Goal: Task Accomplishment & Management: Manage account settings

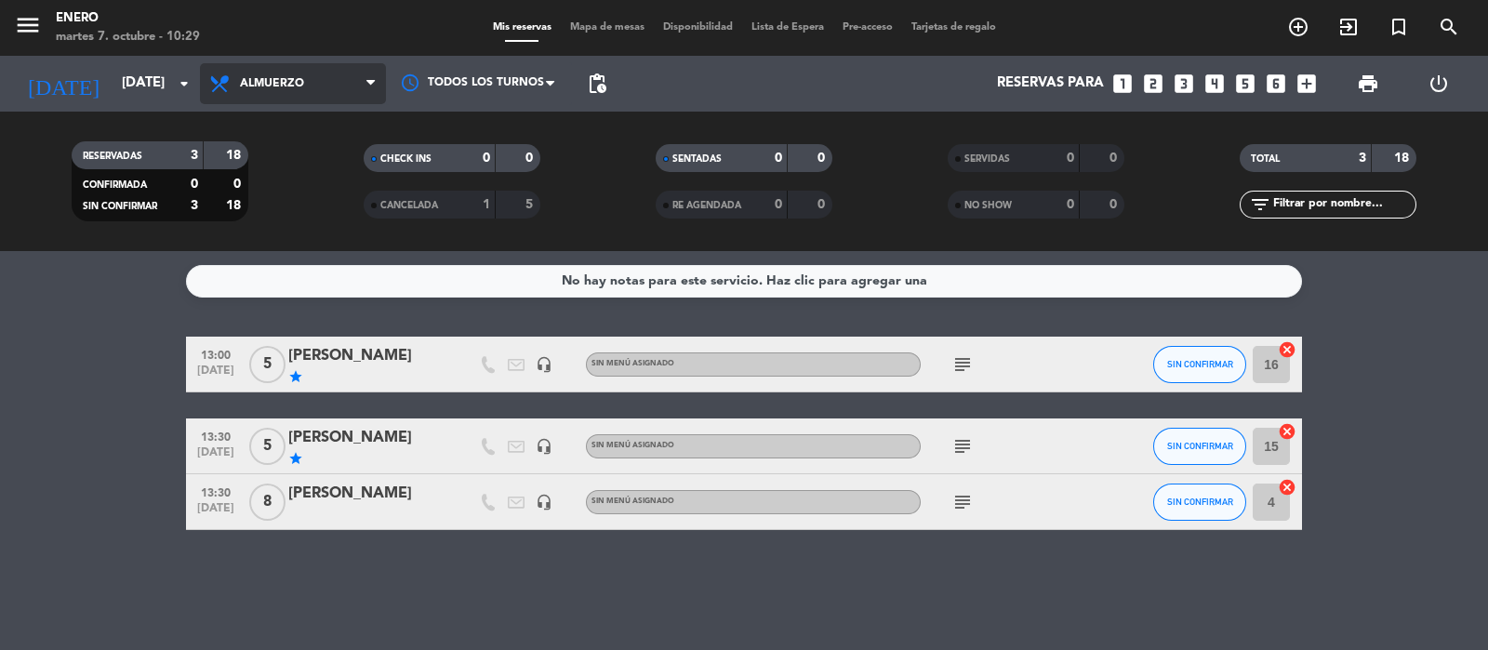
click at [271, 77] on span "Almuerzo" at bounding box center [272, 83] width 64 height 13
click at [268, 244] on div "menu Enero [DATE] 7. octubre - 10:29 Mis reservas Mapa de mesas Disponibilidad …" at bounding box center [744, 125] width 1488 height 251
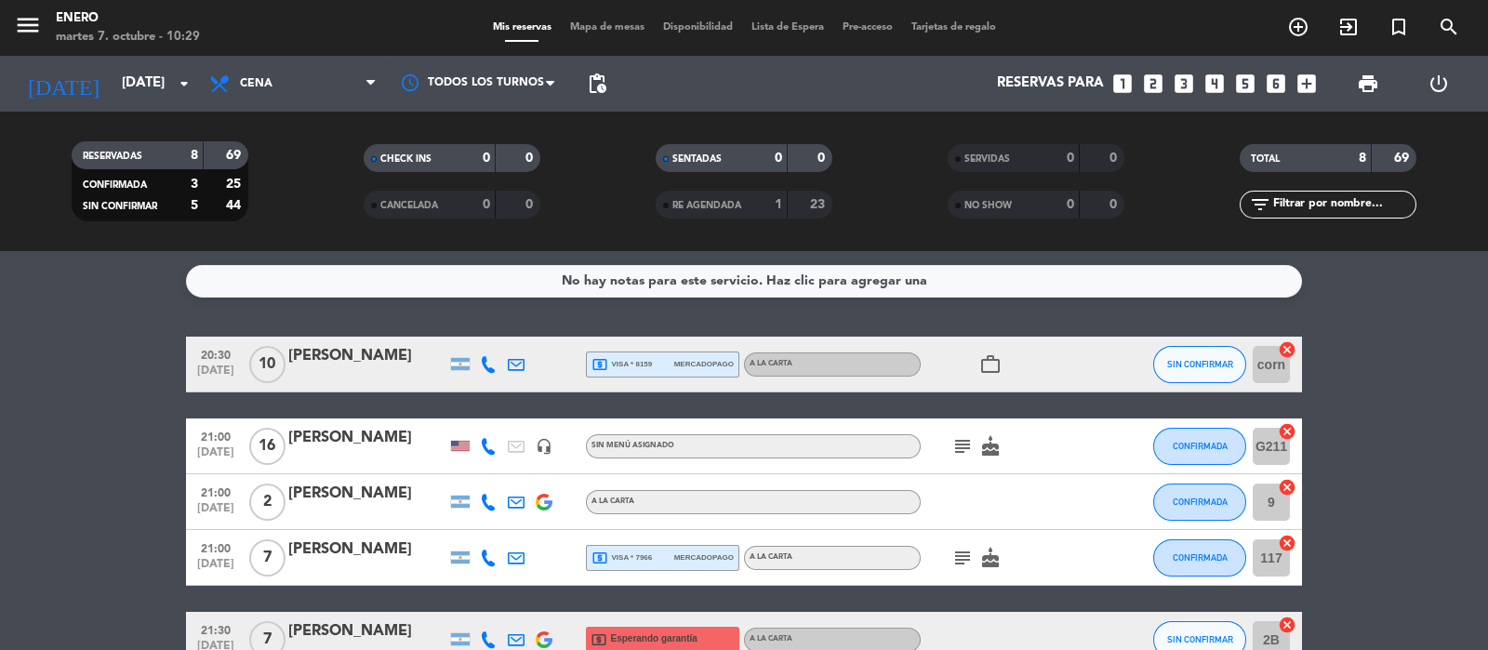
click at [1455, 403] on bookings-row "20:30 [DATE] [PERSON_NAME] local_atm visa * 8159 mercadopago A LA CARTA work_ou…" at bounding box center [744, 599] width 1488 height 524
click at [960, 448] on icon "subject" at bounding box center [962, 446] width 22 height 22
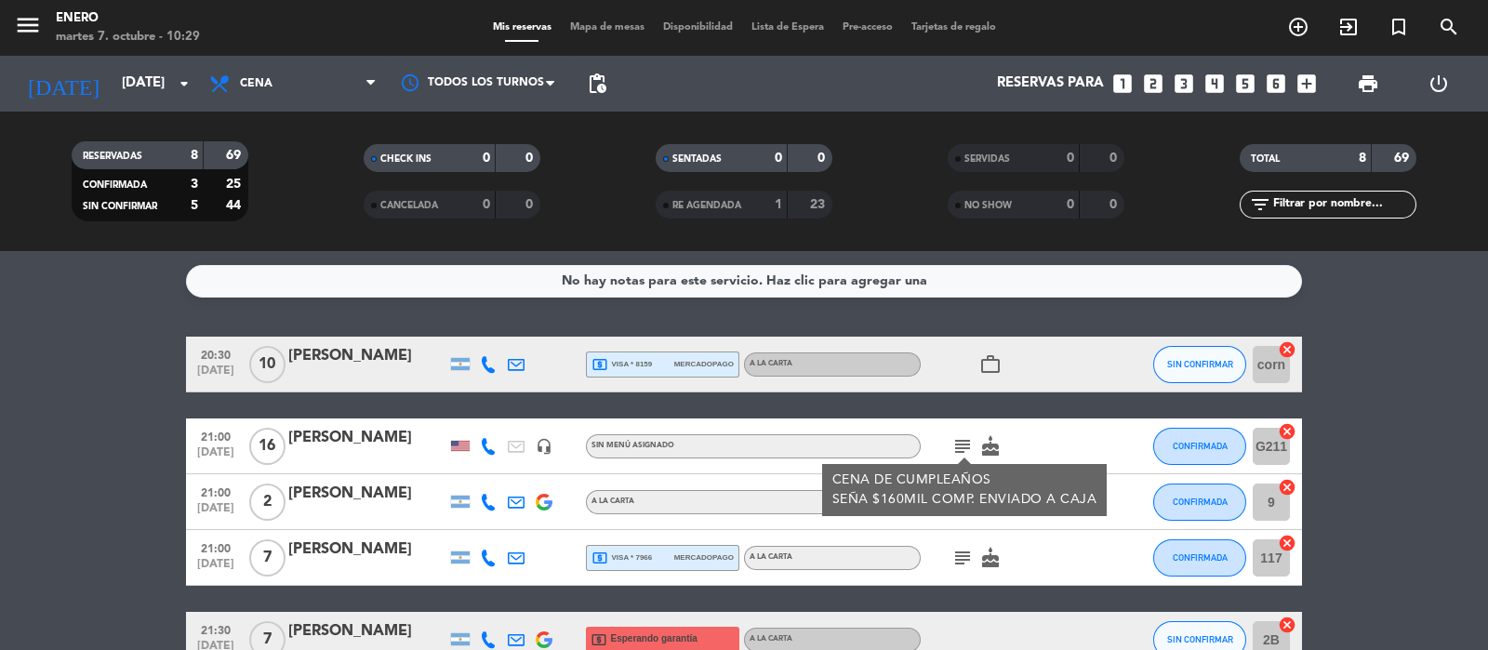
click at [958, 559] on icon "subject" at bounding box center [962, 558] width 22 height 22
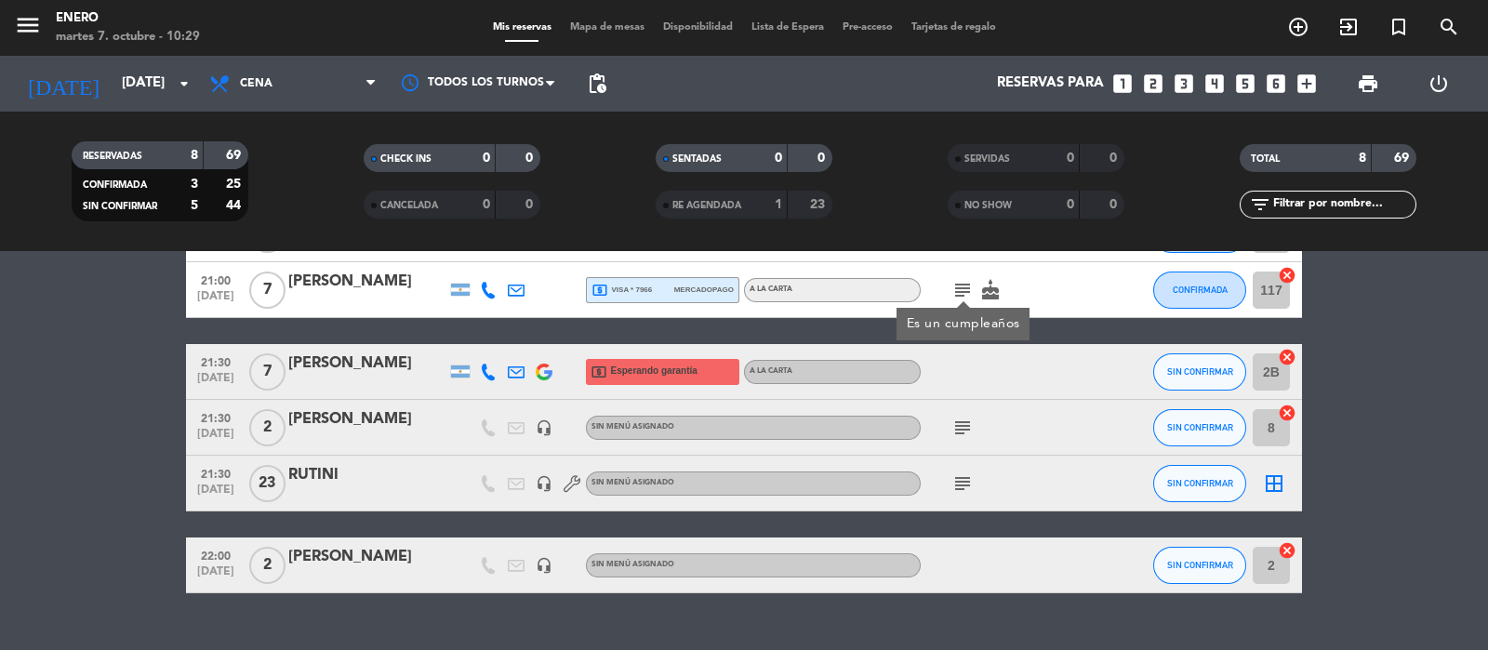
scroll to position [279, 0]
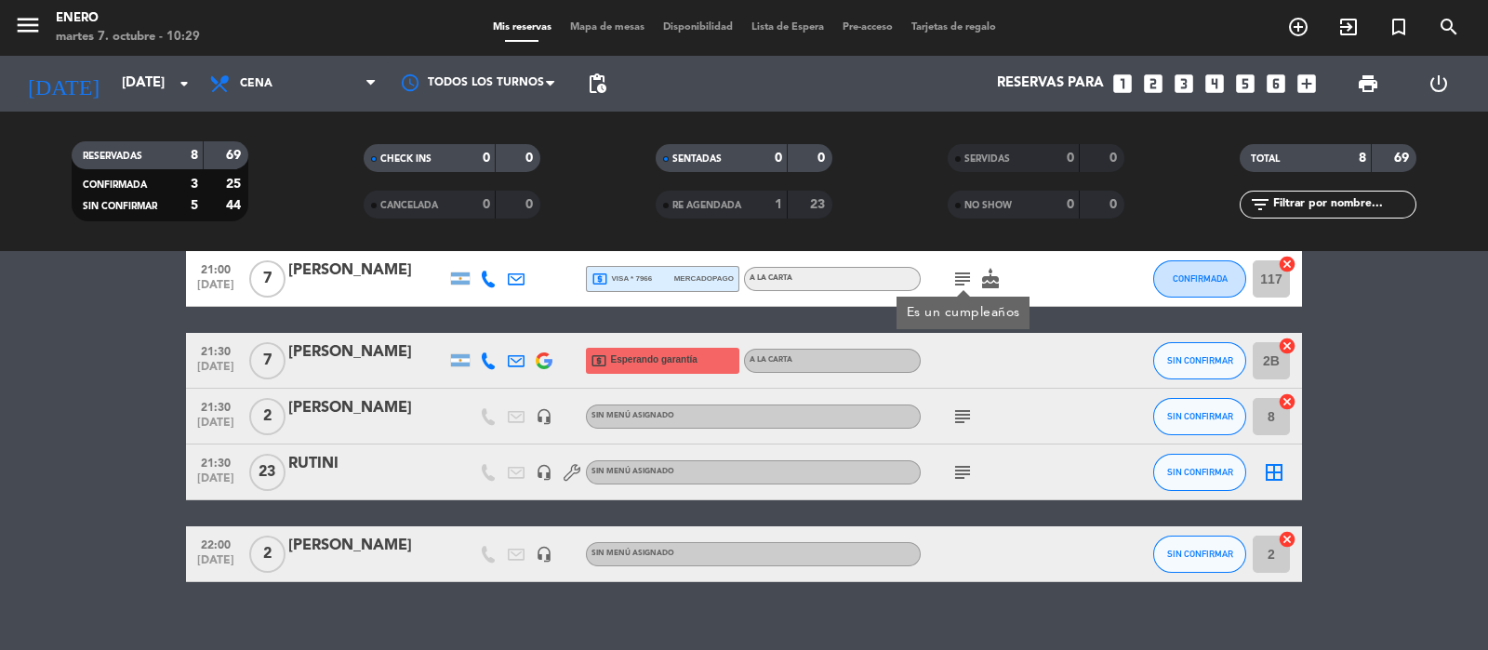
click at [960, 418] on icon "subject" at bounding box center [962, 416] width 22 height 22
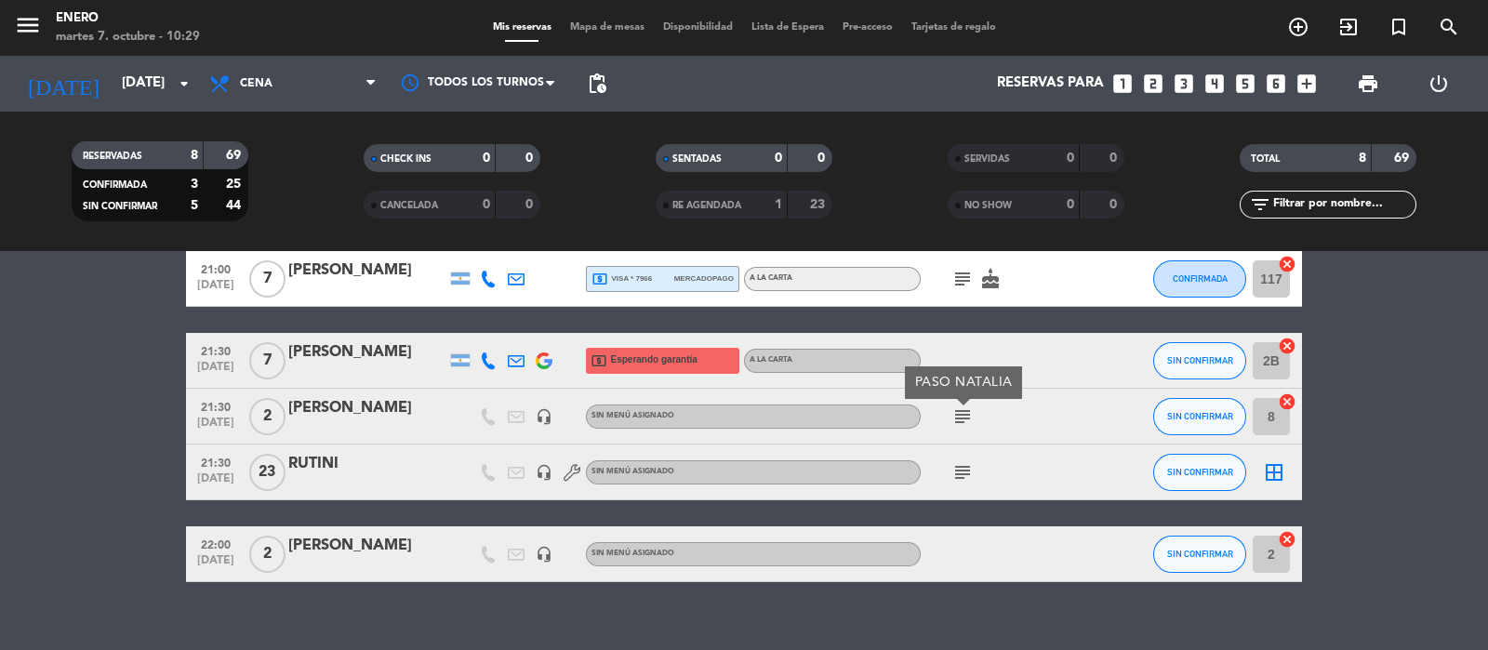
click at [968, 478] on icon "subject" at bounding box center [962, 472] width 22 height 22
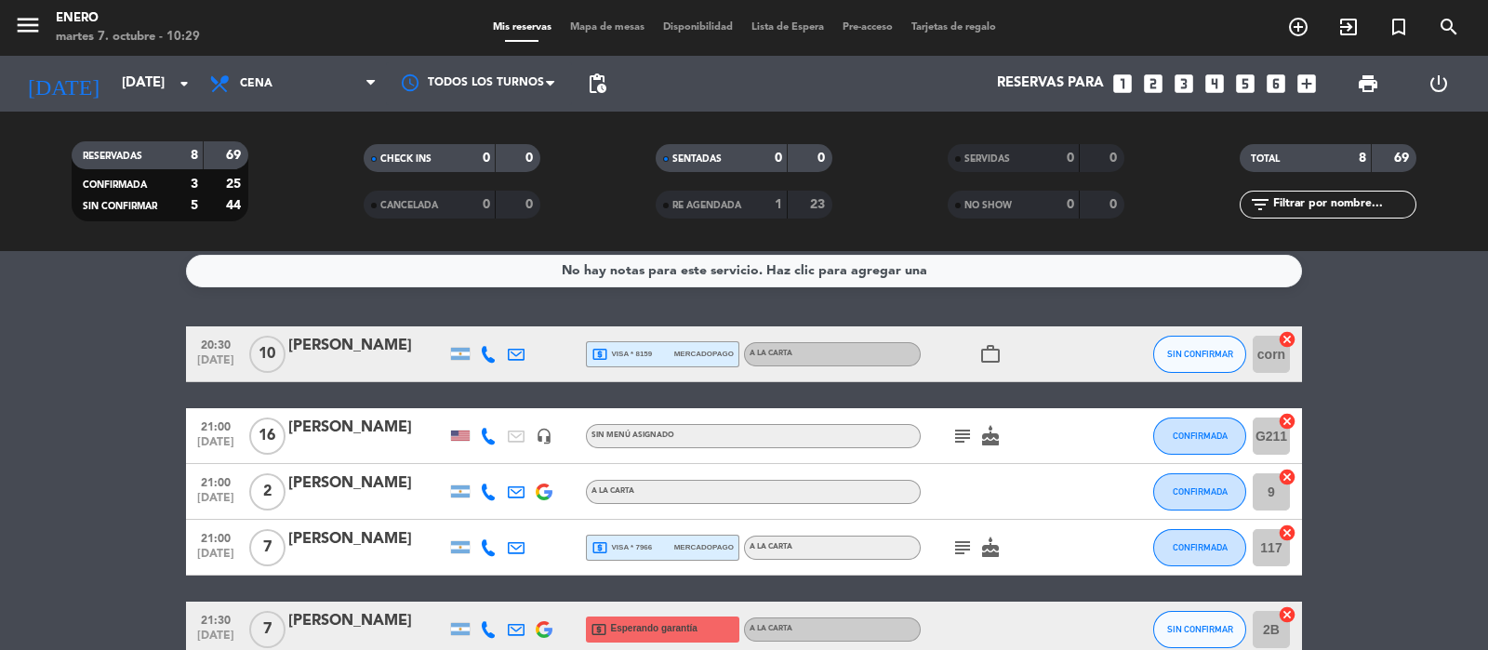
scroll to position [0, 0]
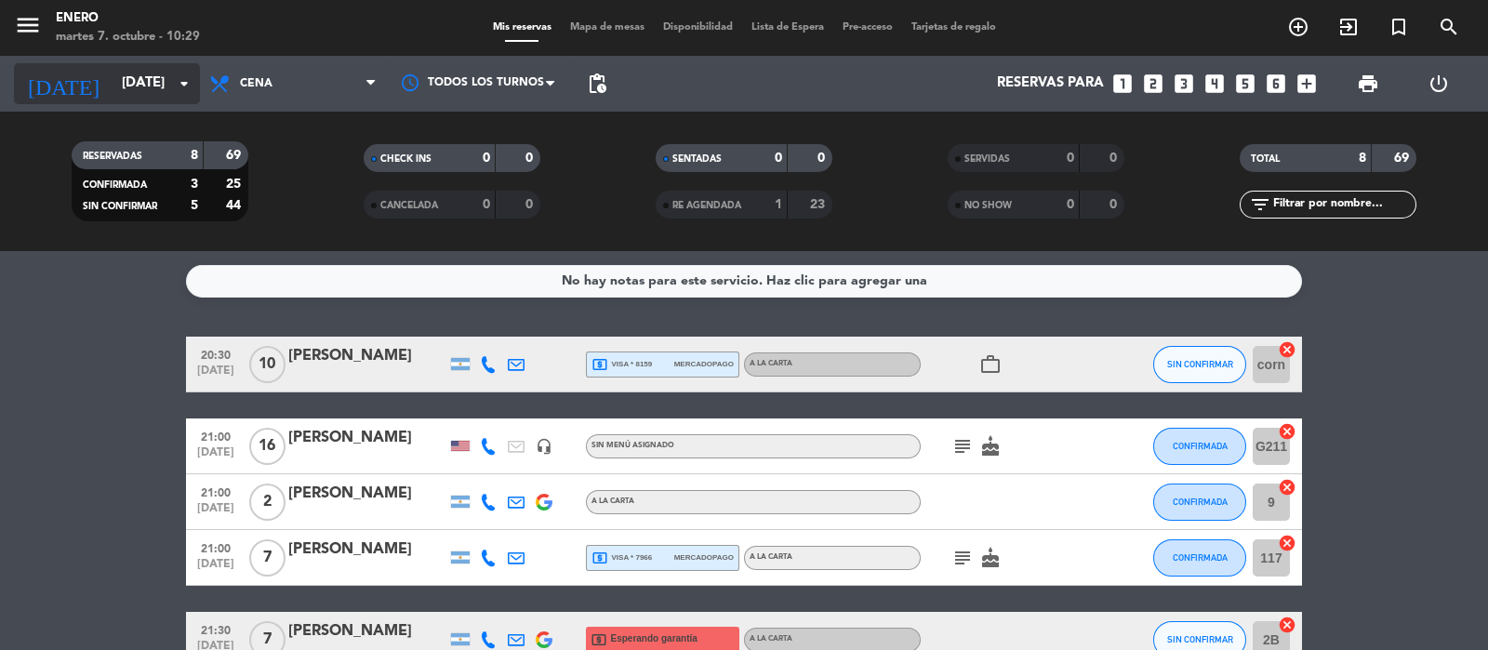
click at [191, 86] on icon "arrow_drop_down" at bounding box center [184, 84] width 22 height 22
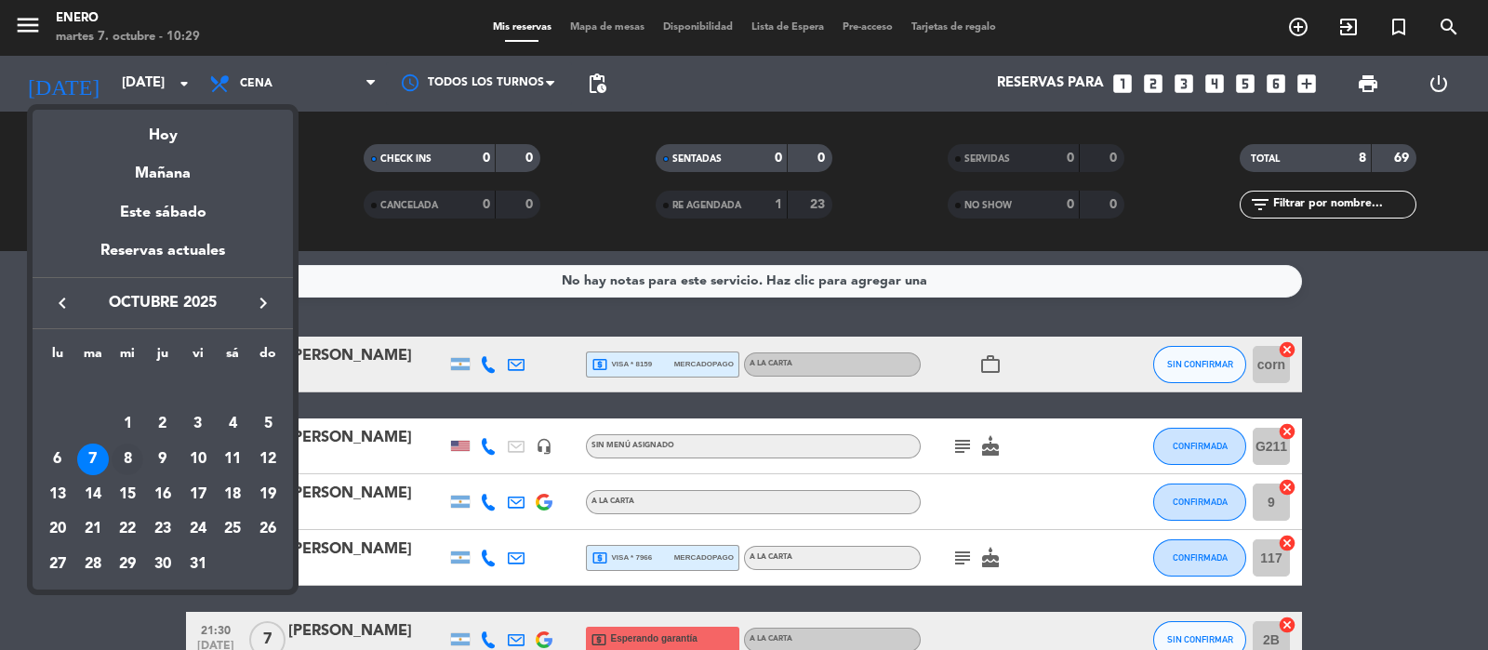
click at [127, 467] on div "8" at bounding box center [128, 460] width 32 height 32
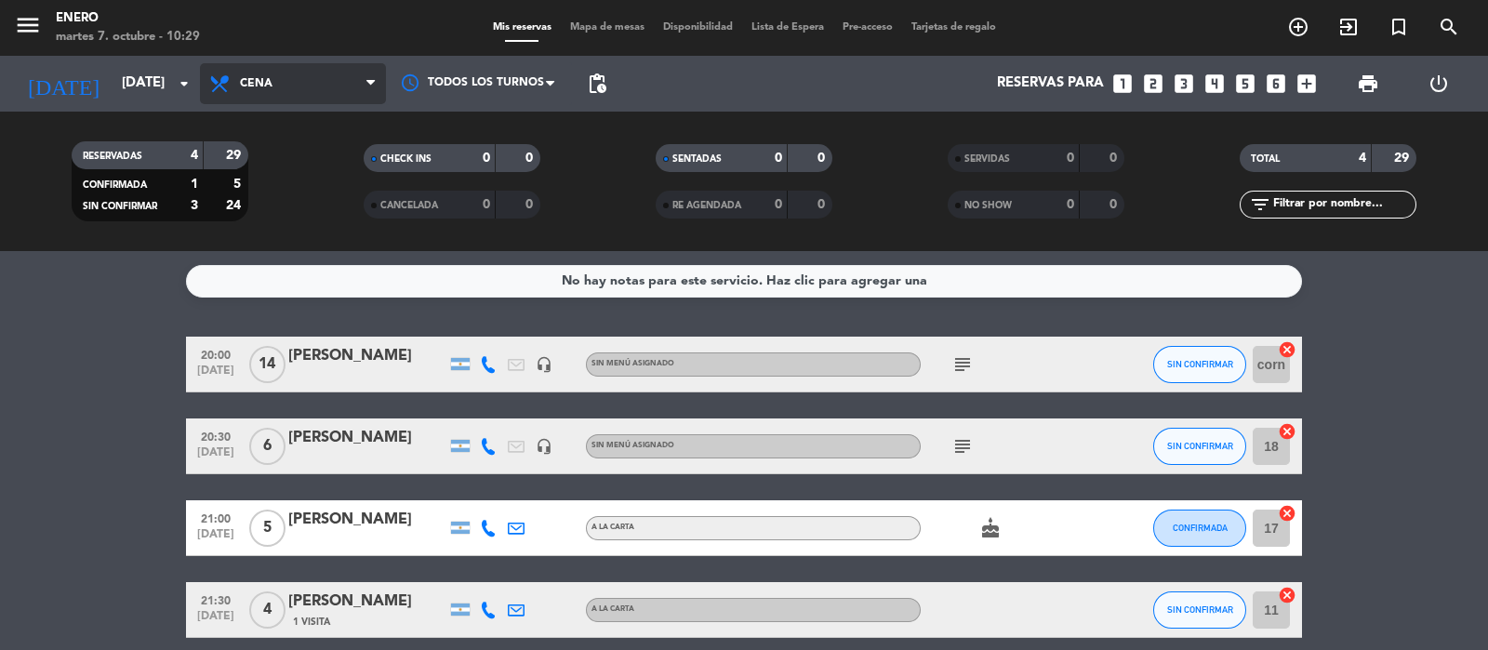
click at [270, 86] on span "Cena" at bounding box center [256, 83] width 33 height 13
click at [274, 210] on div "menu Enero [DATE] 7. octubre - 10:29 Mis reservas Mapa de mesas Disponibilidad …" at bounding box center [744, 125] width 1488 height 251
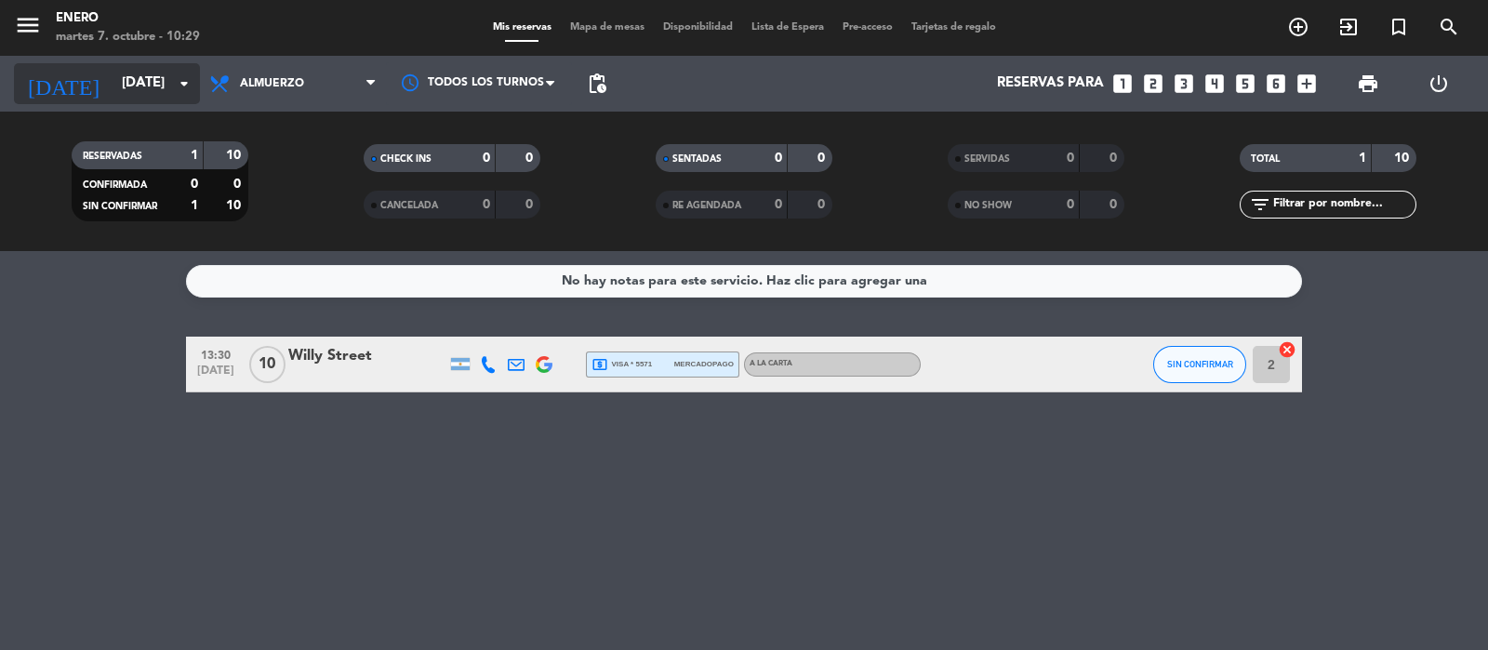
click at [190, 81] on icon "arrow_drop_down" at bounding box center [184, 84] width 22 height 22
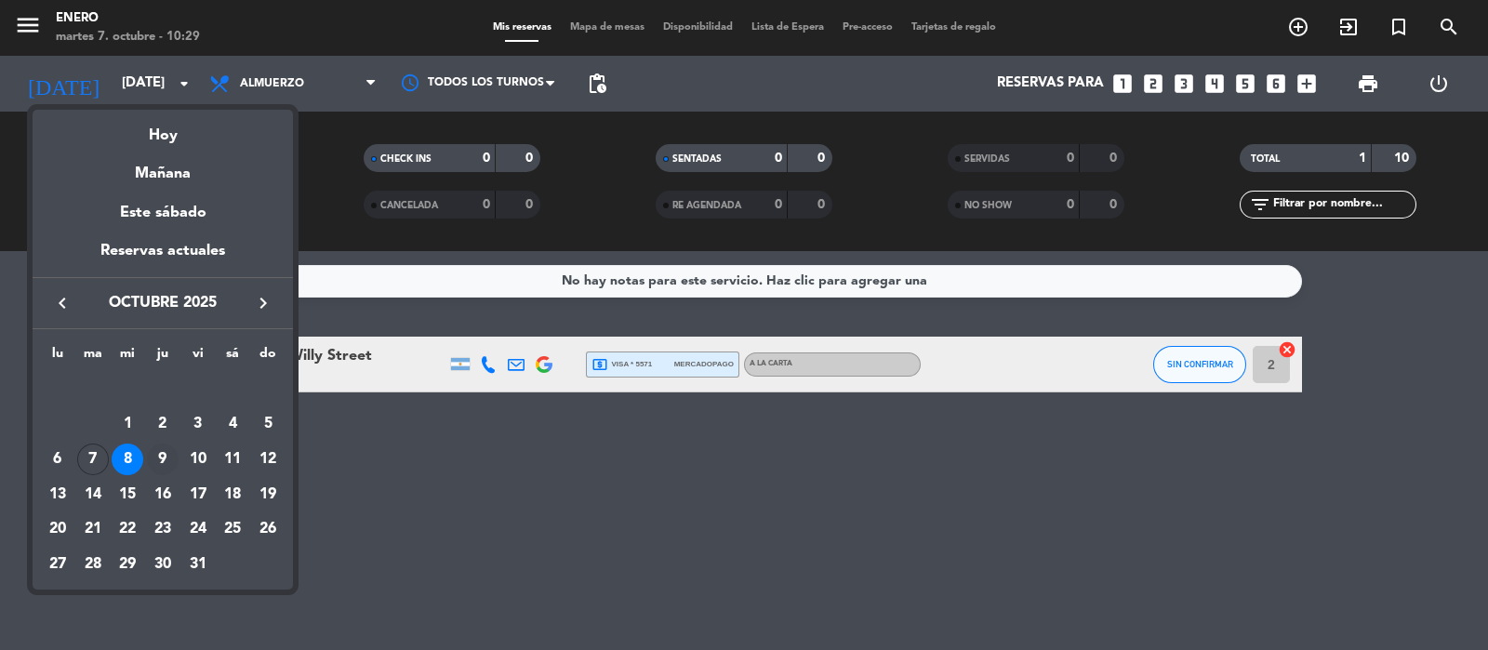
click at [159, 456] on div "9" at bounding box center [163, 460] width 32 height 32
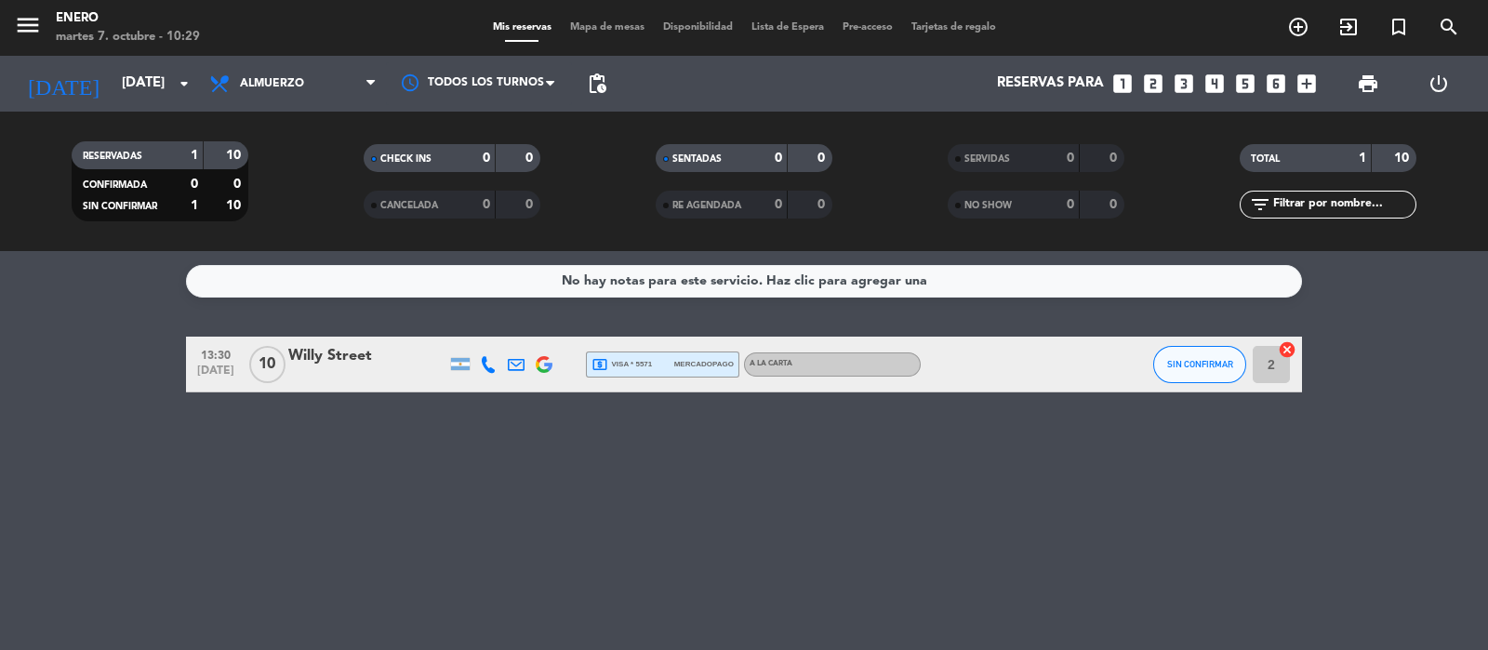
type input "[DEMOGRAPHIC_DATA][DATE]"
